Goal: Information Seeking & Learning: Learn about a topic

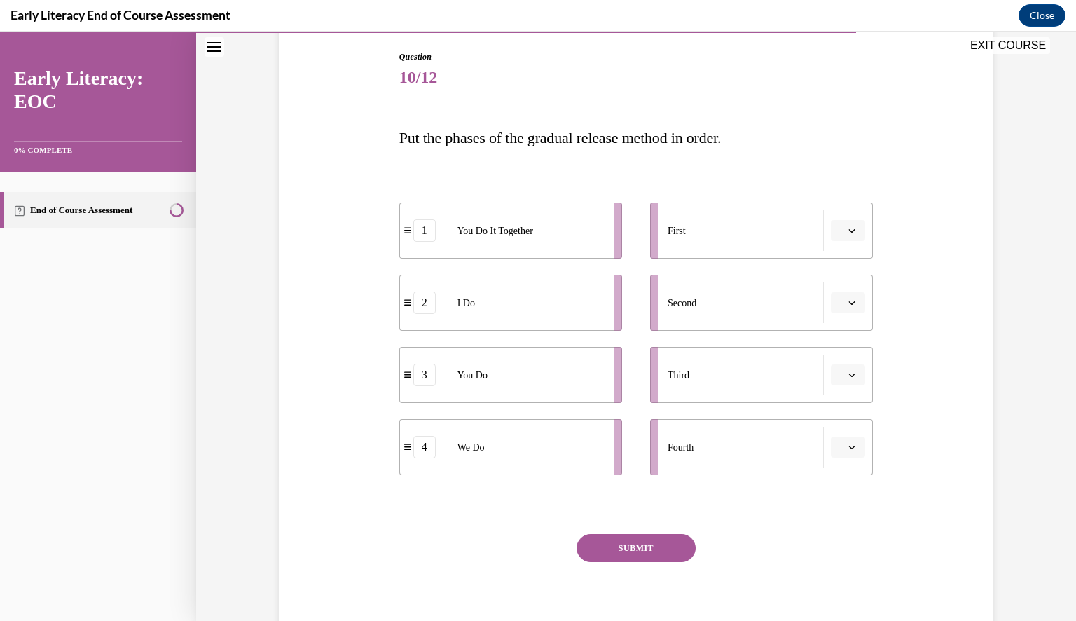
scroll to position [168, 0]
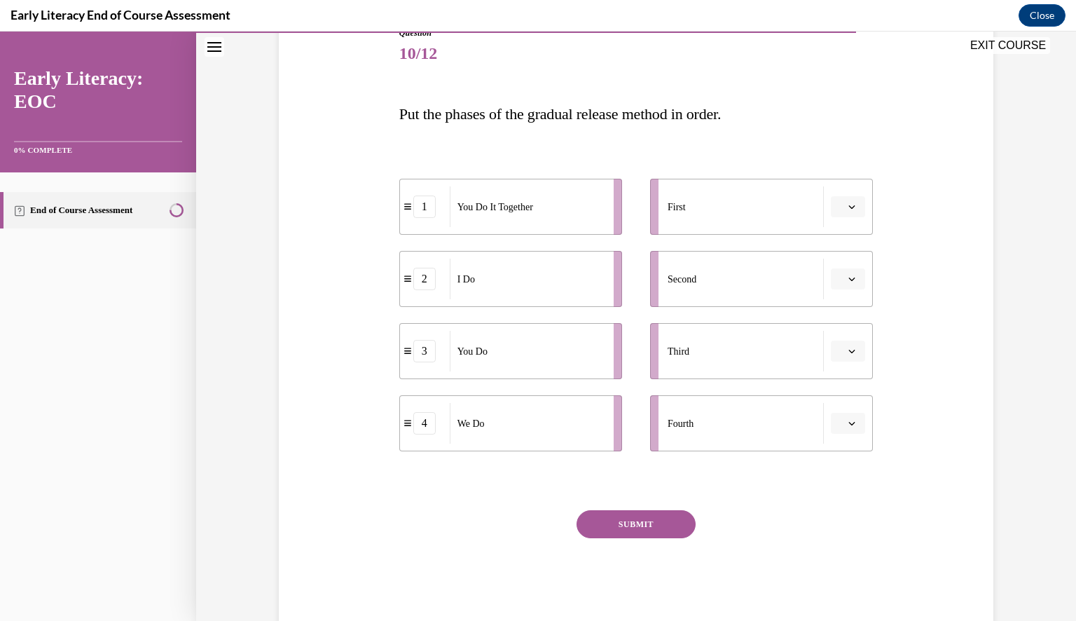
click at [849, 206] on icon "button" at bounding box center [852, 207] width 6 height 4
click at [841, 294] on div "2" at bounding box center [840, 294] width 35 height 28
click at [848, 280] on icon "button" at bounding box center [851, 278] width 7 height 7
click at [848, 281] on icon "button" at bounding box center [851, 279] width 7 height 8
click at [848, 278] on icon "button" at bounding box center [851, 278] width 7 height 7
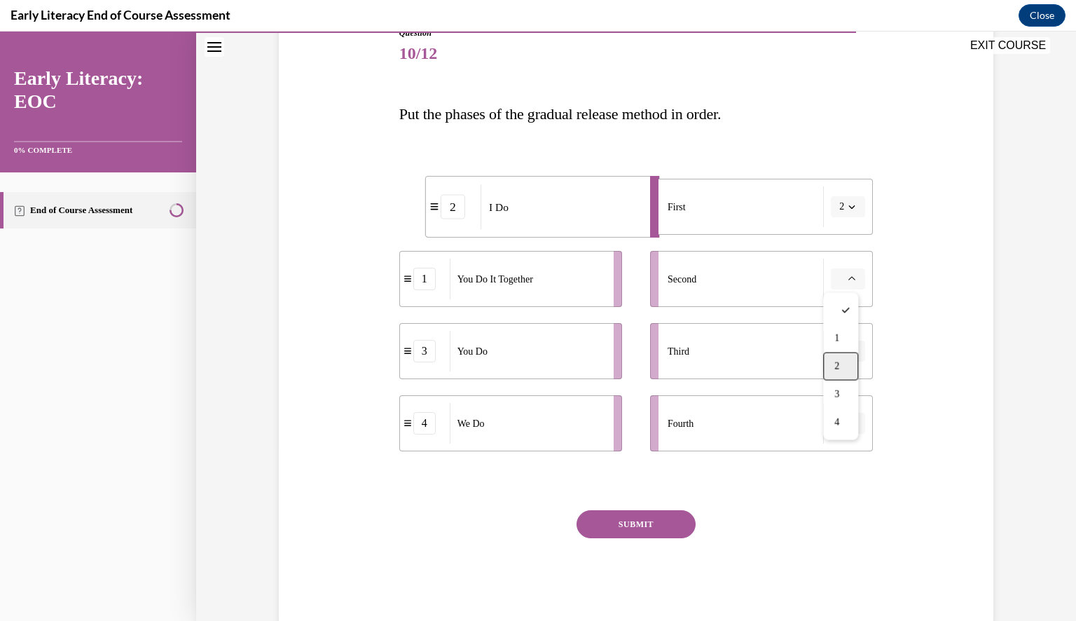
click at [839, 367] on span "2" at bounding box center [836, 366] width 5 height 11
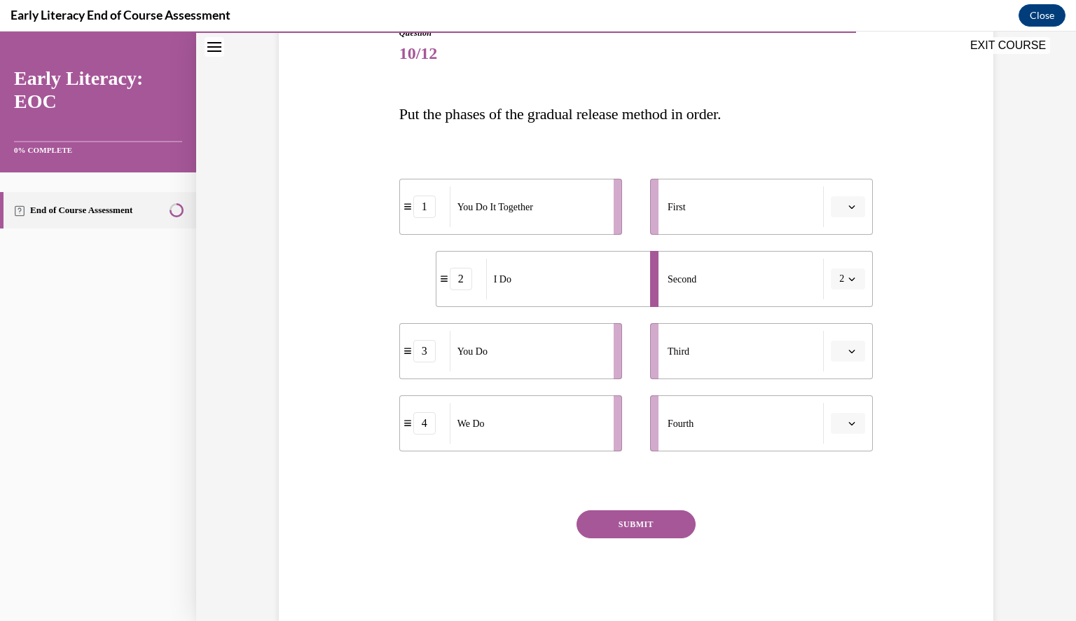
click at [848, 206] on icon "button" at bounding box center [851, 206] width 7 height 7
click at [839, 266] on span "1" at bounding box center [836, 266] width 5 height 11
click at [848, 353] on icon "button" at bounding box center [851, 351] width 7 height 7
click at [846, 464] on div "3" at bounding box center [840, 467] width 35 height 28
click at [848, 206] on icon "button" at bounding box center [851, 206] width 7 height 7
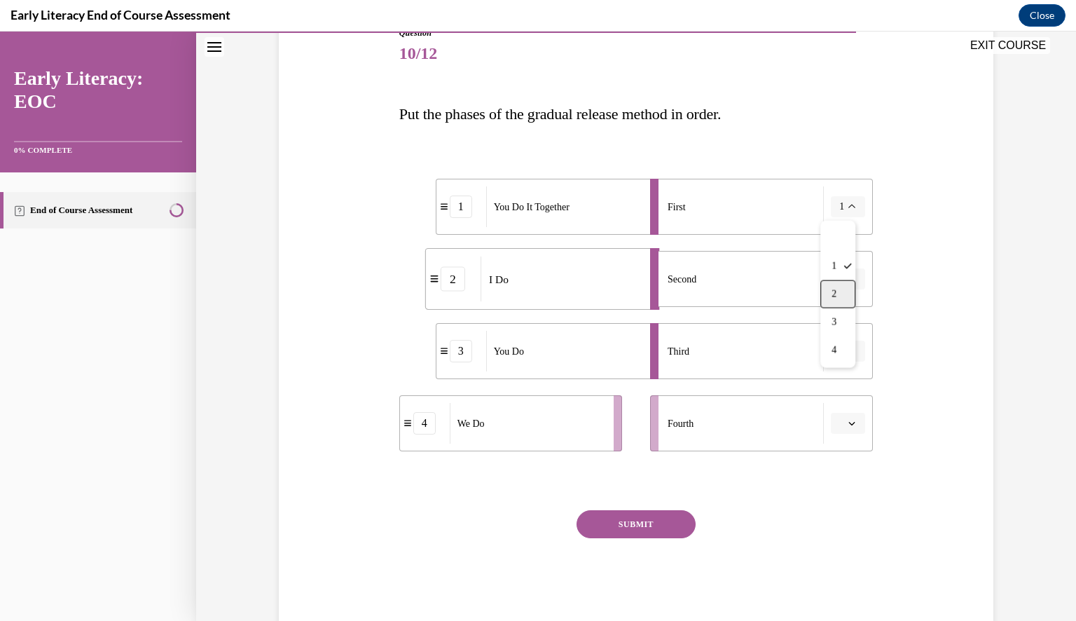
click at [839, 292] on div "2" at bounding box center [837, 294] width 35 height 28
click at [849, 279] on icon "button" at bounding box center [852, 279] width 6 height 4
click at [835, 338] on span "1" at bounding box center [836, 338] width 5 height 11
click at [849, 423] on icon "button" at bounding box center [852, 424] width 6 height 4
click at [837, 556] on div "4" at bounding box center [840, 567] width 35 height 28
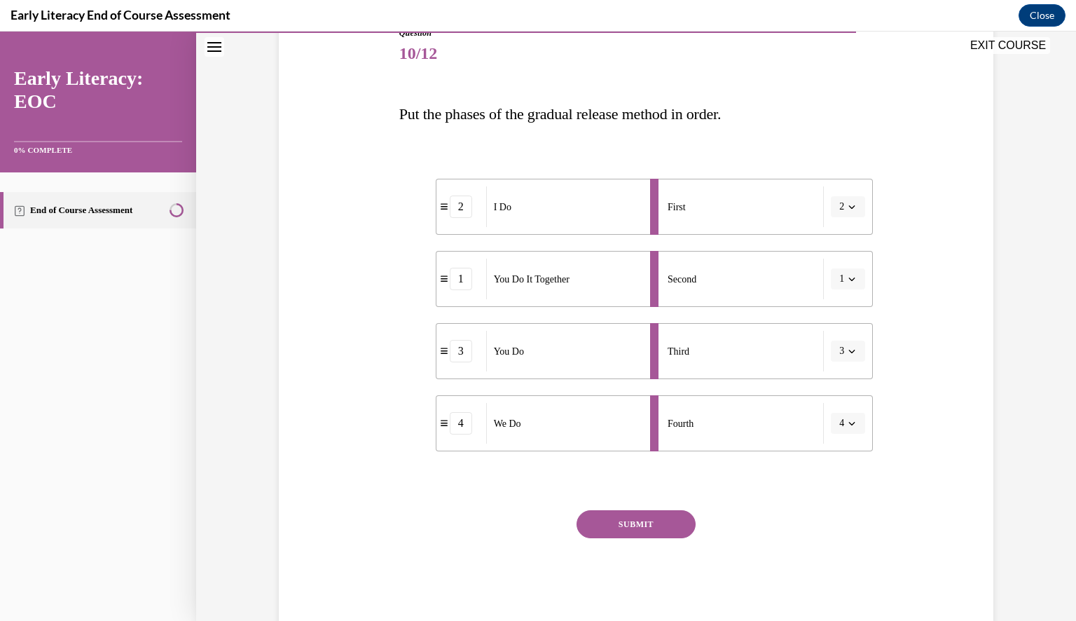
click at [850, 350] on span "button" at bounding box center [852, 351] width 10 height 10
click at [838, 495] on div "4" at bounding box center [837, 495] width 35 height 28
click at [848, 422] on icon "button" at bounding box center [851, 423] width 7 height 7
click at [838, 535] on span "3" at bounding box center [836, 538] width 5 height 11
click at [631, 525] on button "SUBMIT" at bounding box center [636, 524] width 119 height 28
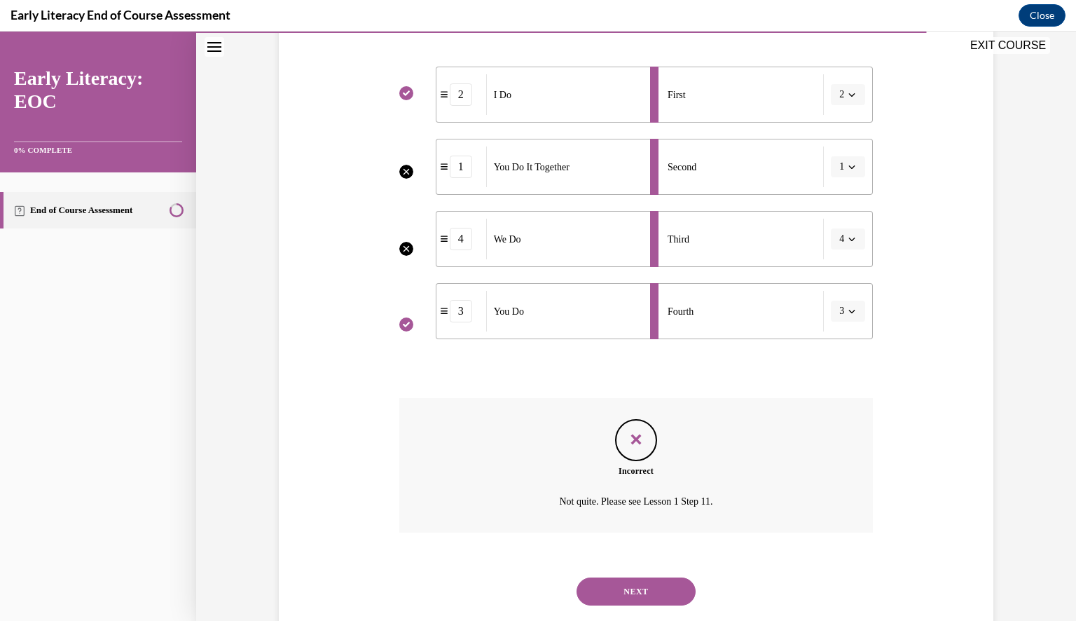
scroll to position [313, 0]
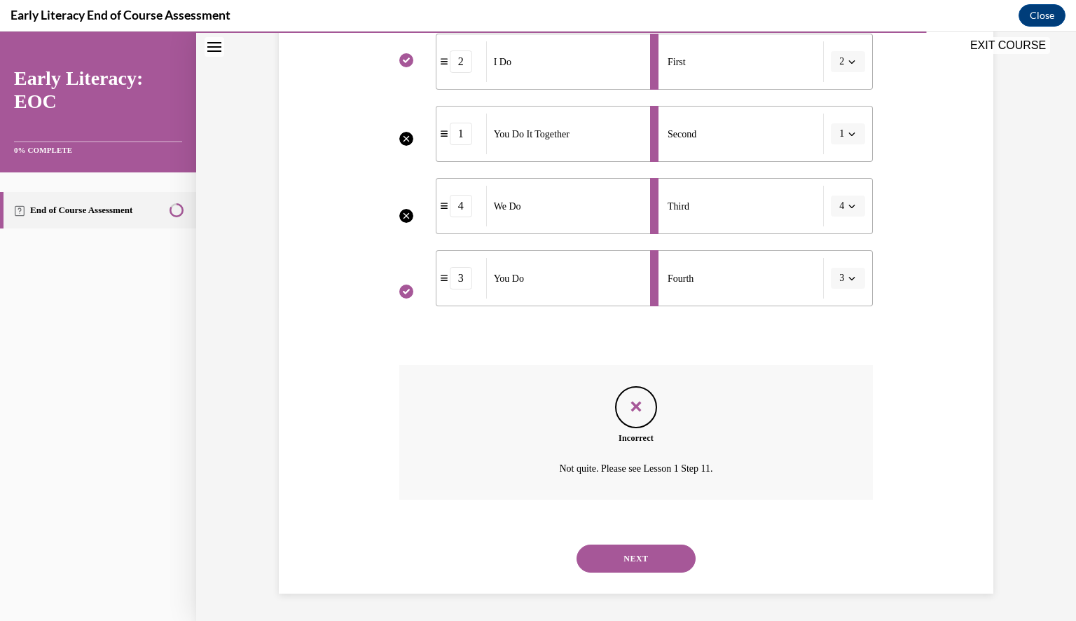
click at [634, 559] on button "NEXT" at bounding box center [636, 558] width 119 height 28
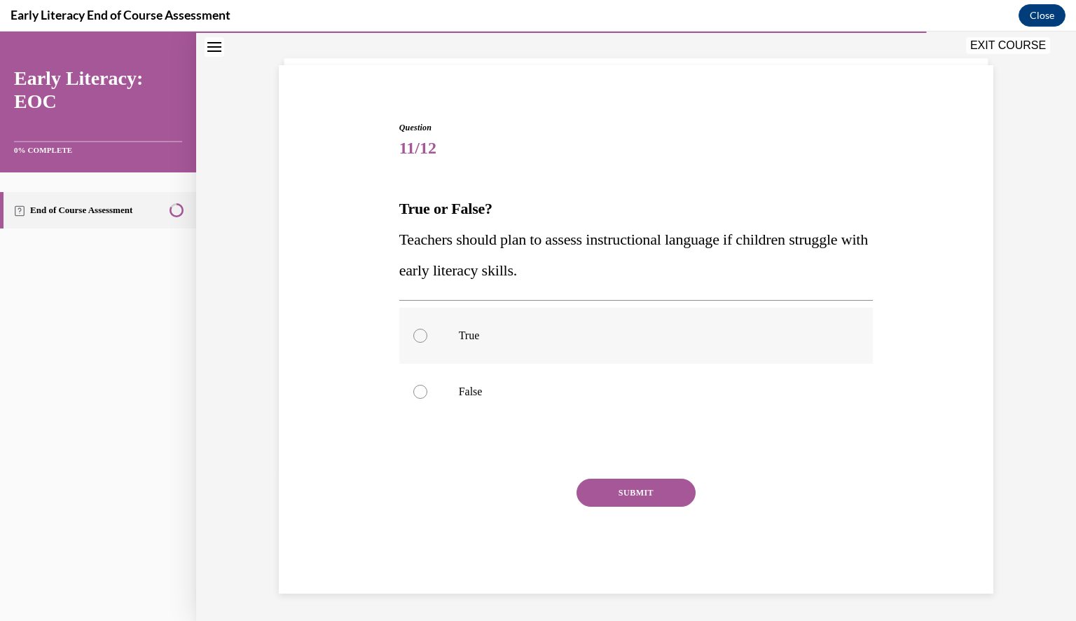
click at [413, 335] on div at bounding box center [420, 336] width 14 height 14
click at [635, 495] on button "SUBMIT" at bounding box center [636, 493] width 119 height 28
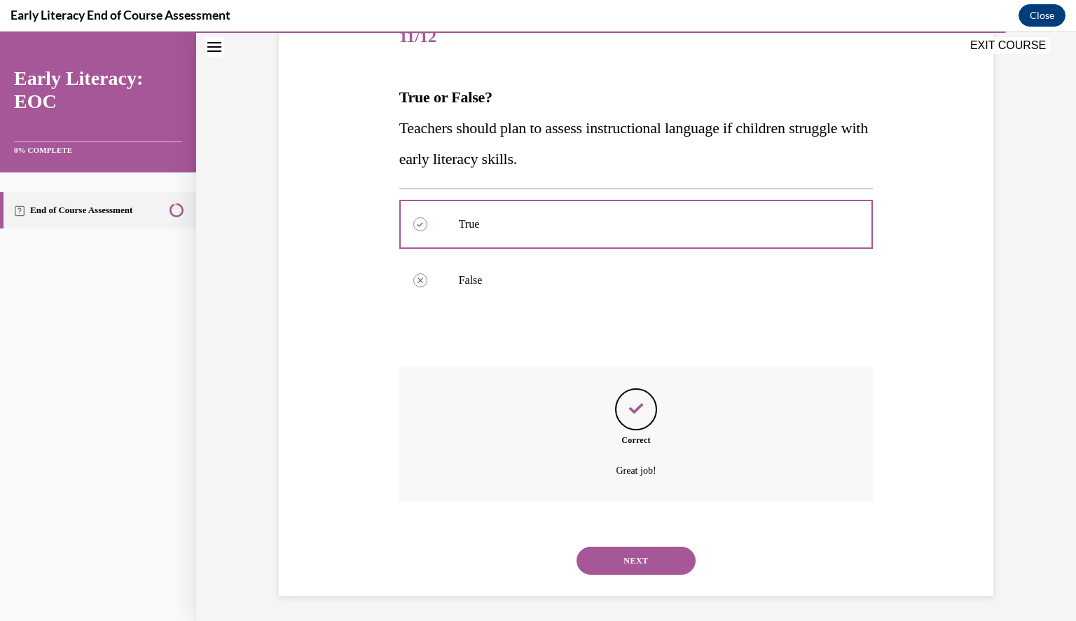
scroll to position [187, 0]
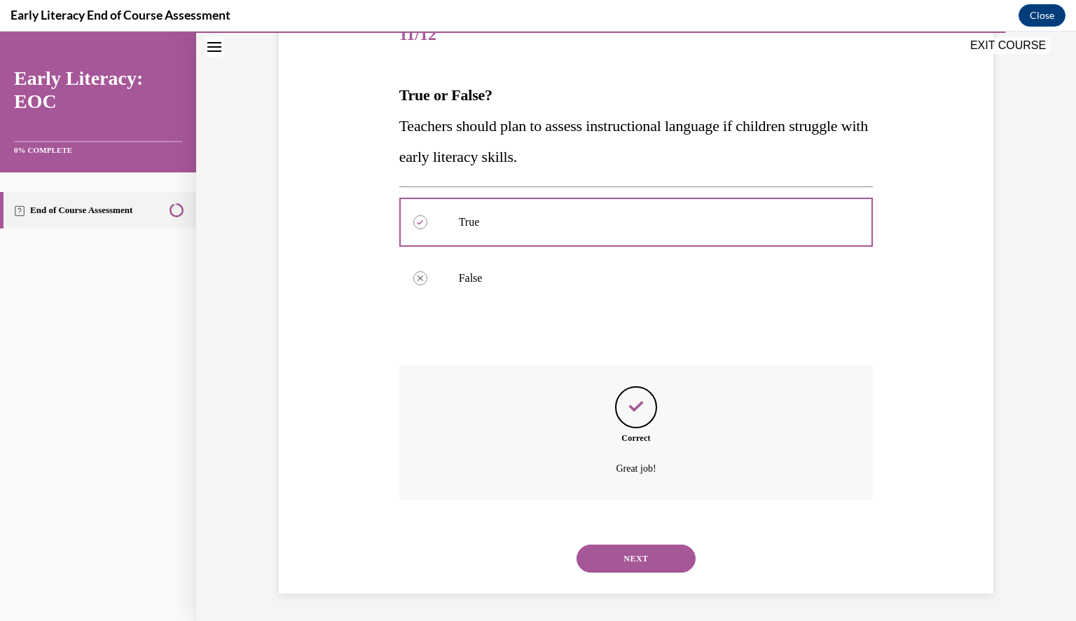
click at [633, 557] on button "NEXT" at bounding box center [636, 558] width 119 height 28
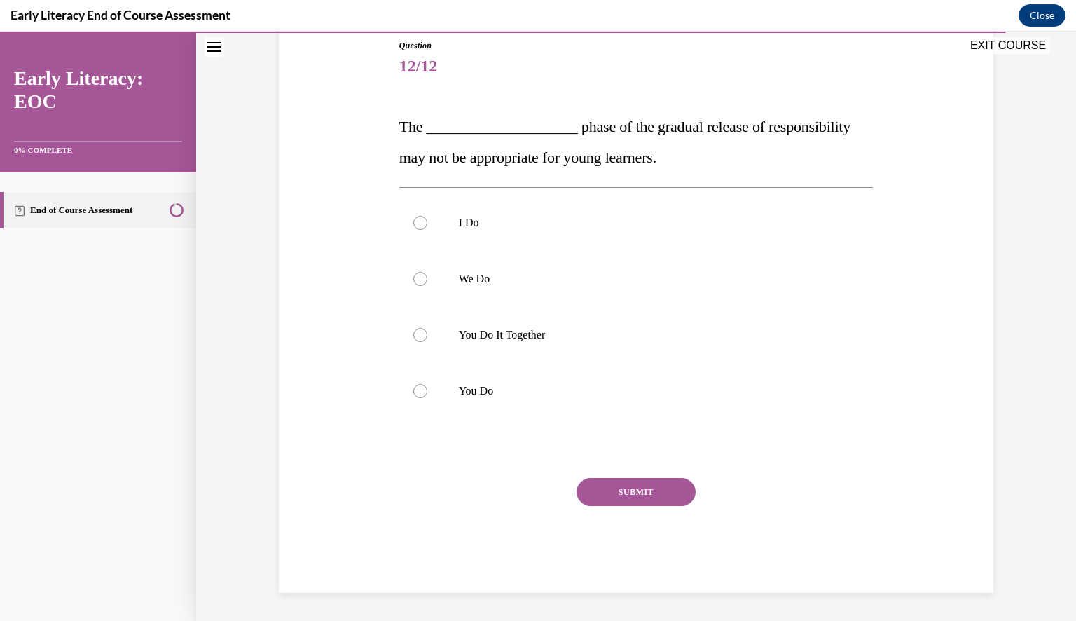
scroll to position [155, 0]
click at [413, 334] on div at bounding box center [420, 336] width 14 height 14
click at [635, 496] on button "SUBMIT" at bounding box center [636, 493] width 119 height 28
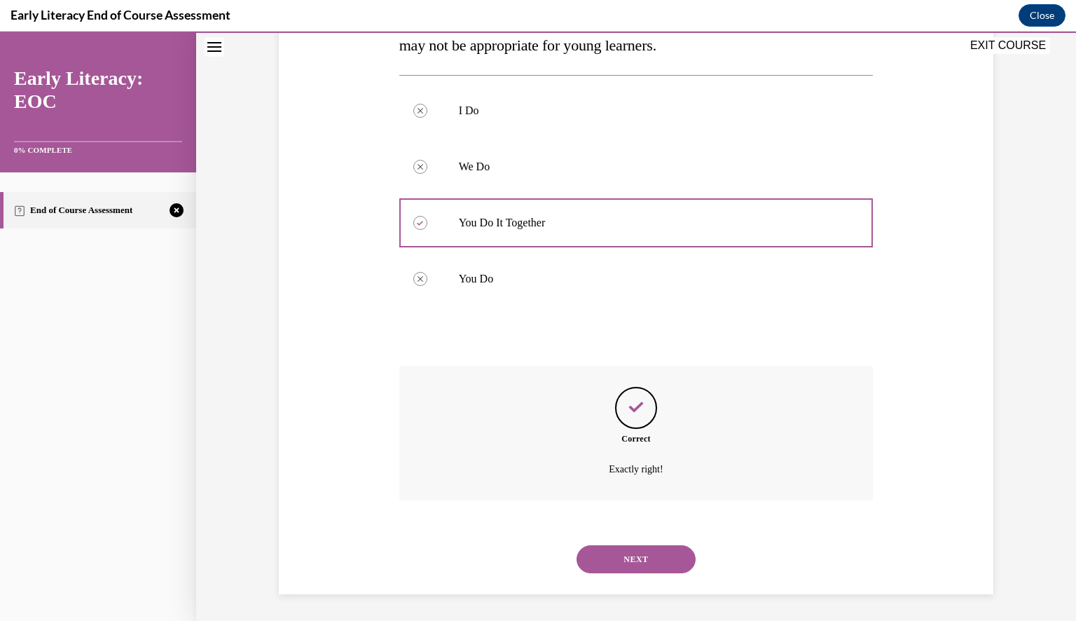
scroll to position [268, 0]
click at [638, 559] on button "NEXT" at bounding box center [636, 558] width 119 height 28
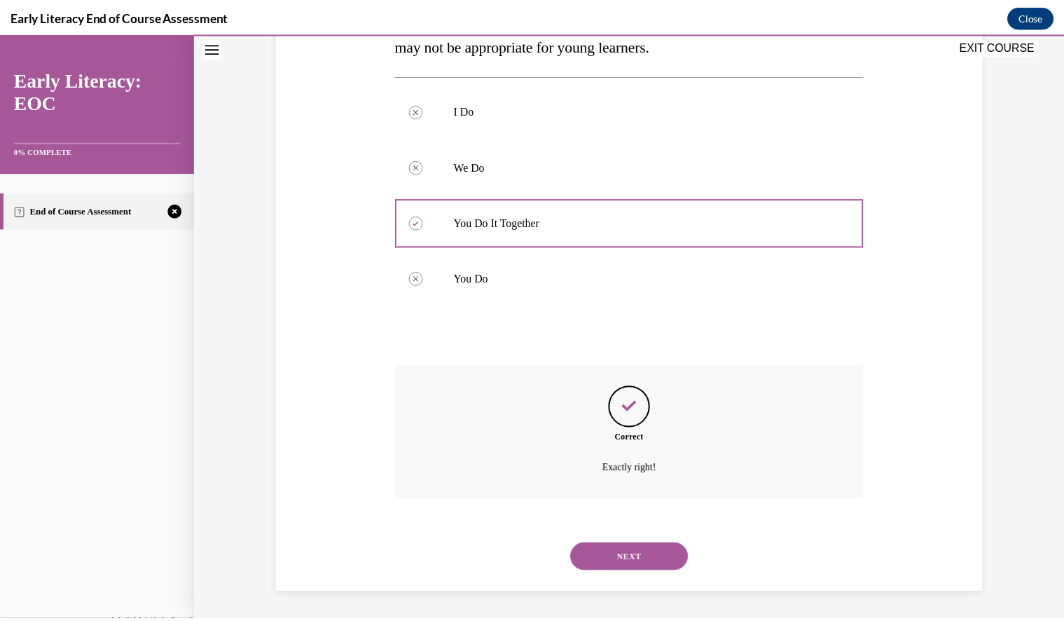
scroll to position [128, 0]
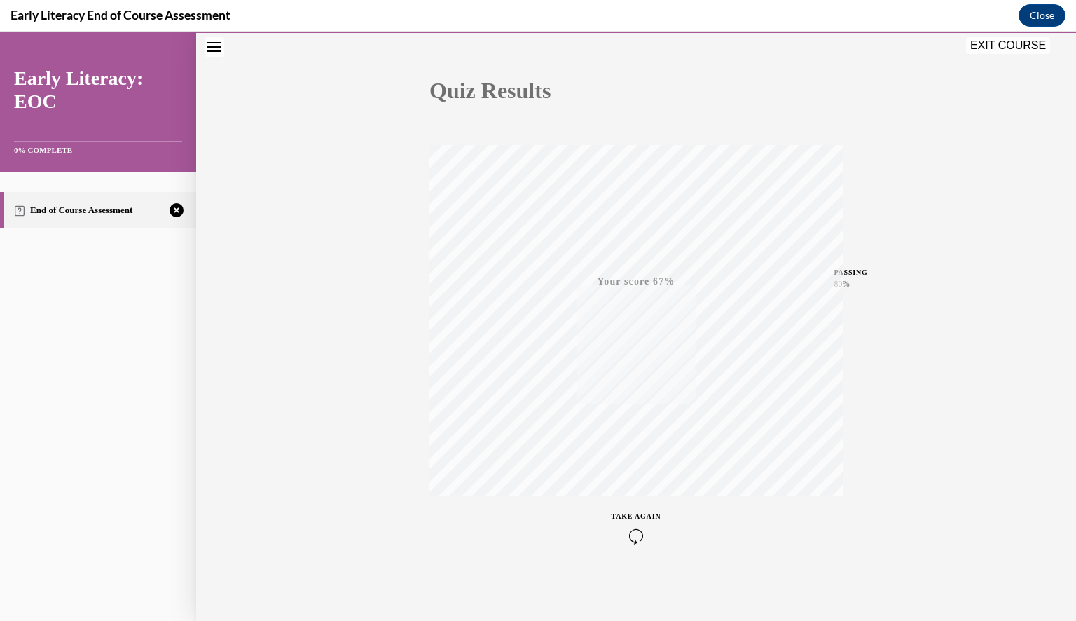
click at [1033, 43] on button "EXIT COURSE" at bounding box center [1008, 45] width 84 height 17
